Goal: Check status

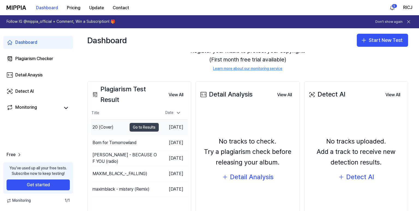
scroll to position [65, 0]
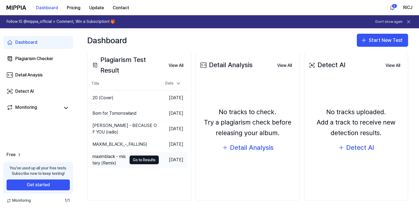
click at [117, 157] on div "maximblack - mistery (Remix)" at bounding box center [109, 160] width 34 height 13
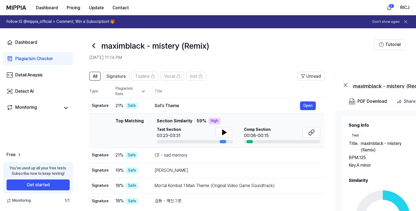
click at [386, 156] on div "BPM. 125" at bounding box center [383, 158] width 68 height 7
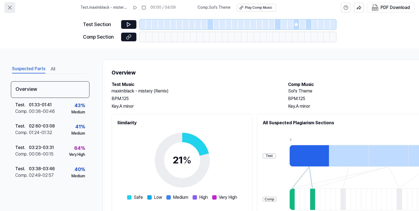
click at [12, 4] on icon at bounding box center [10, 7] width 7 height 7
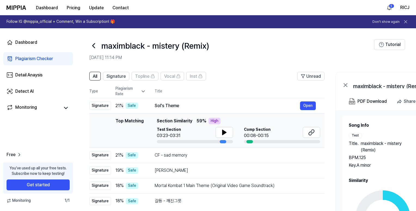
click at [95, 47] on icon at bounding box center [93, 45] width 9 height 9
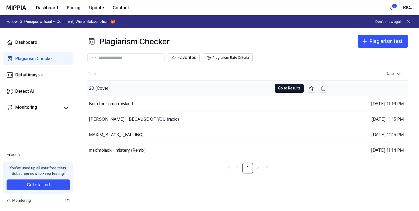
click at [199, 85] on div "20 (Cover)" at bounding box center [179, 88] width 184 height 15
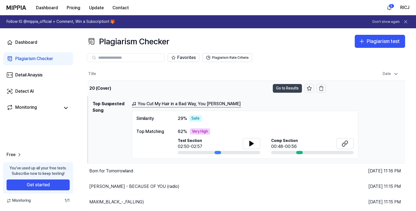
click at [283, 87] on button "Go to Results" at bounding box center [287, 88] width 29 height 9
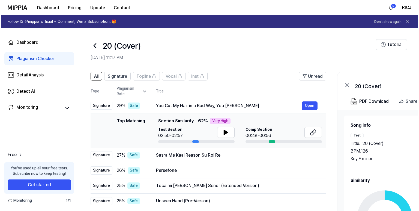
scroll to position [23, 0]
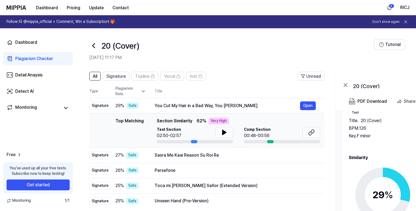
click at [371, 181] on circle at bounding box center [383, 195] width 46 height 46
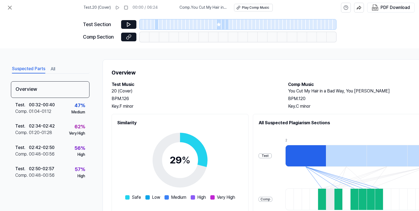
scroll to position [79, 0]
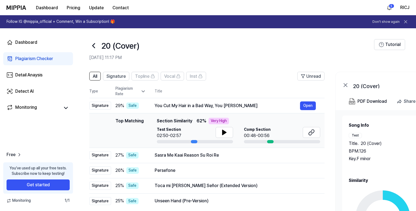
click at [95, 45] on icon at bounding box center [93, 45] width 9 height 9
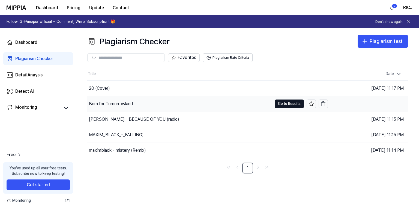
click at [175, 99] on div "Born for Tomorrowland" at bounding box center [179, 103] width 184 height 15
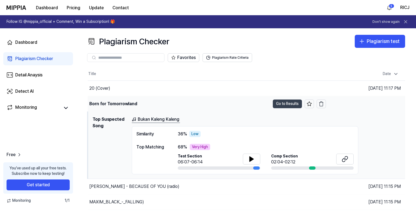
click at [288, 101] on button "Go to Results" at bounding box center [287, 104] width 29 height 9
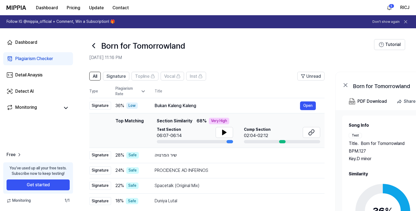
click at [377, 184] on icon at bounding box center [383, 212] width 68 height 68
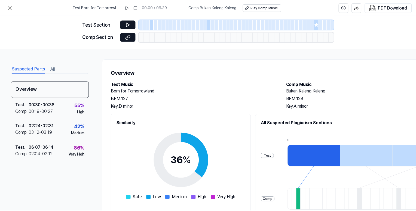
scroll to position [79, 0]
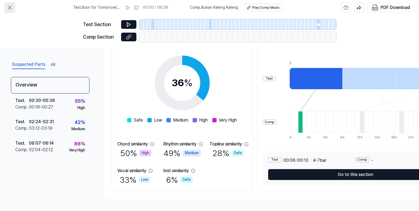
click at [7, 4] on button at bounding box center [9, 7] width 11 height 11
